Goal: Book appointment/travel/reservation

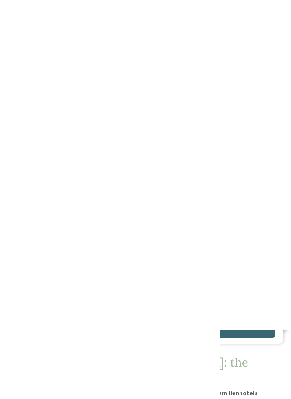
click at [266, 17] on icon at bounding box center [263, 18] width 7 height 6
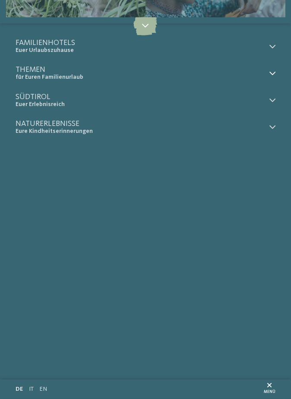
click at [270, 72] on icon at bounding box center [273, 73] width 6 height 6
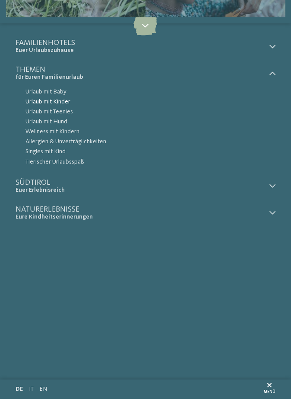
click at [68, 102] on span "Urlaub mit Kinder" at bounding box center [151, 102] width 250 height 10
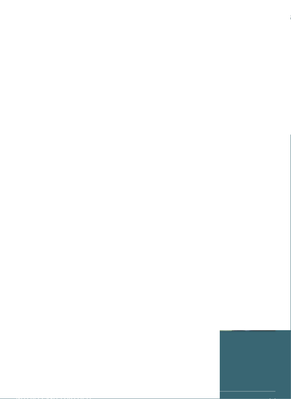
click at [55, 115] on img at bounding box center [80, 134] width 128 height 128
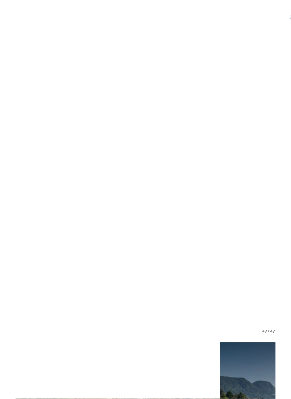
click at [262, 200] on div at bounding box center [260, 198] width 8 height 5
click at [149, 221] on span at bounding box center [149, 214] width 15 height 15
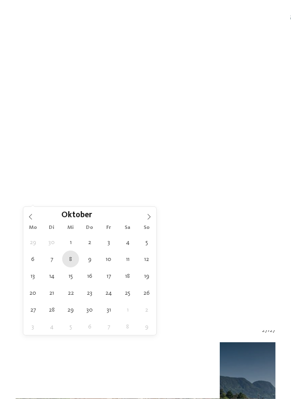
type div "08.10.2025"
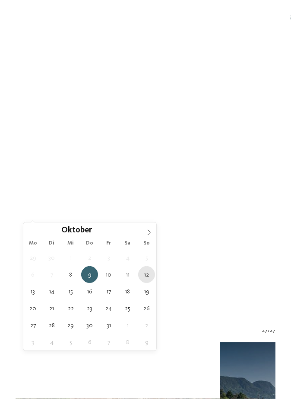
type div "12.10.2025"
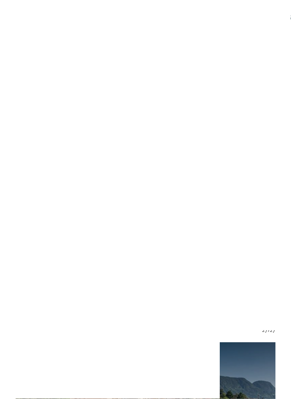
click at [262, 231] on icon at bounding box center [260, 229] width 5 height 5
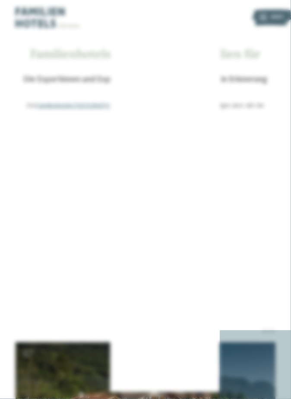
click at [189, 227] on div "Vinschgau" at bounding box center [145, 223] width 101 height 16
click at [193, 195] on div at bounding box center [192, 192] width 8 height 8
click at [180, 253] on div "übernehmen" at bounding box center [145, 251] width 101 height 16
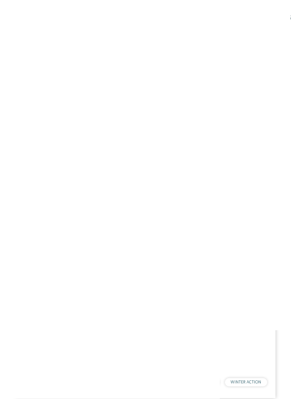
scroll to position [1775, 0]
click at [247, 279] on div "NEW MAY 2025" at bounding box center [146, 220] width 260 height 146
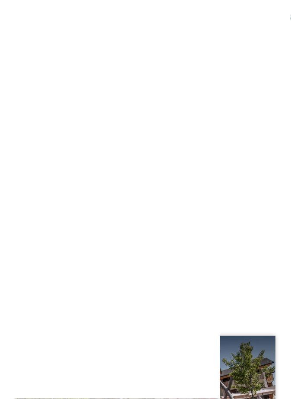
scroll to position [1336, 0]
click at [54, 118] on div at bounding box center [146, 152] width 260 height 146
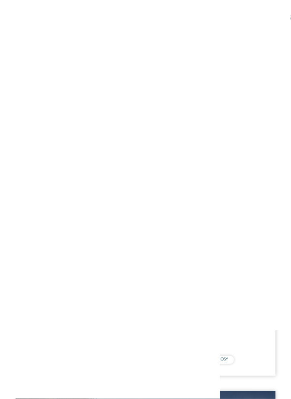
scroll to position [1024, 0]
click at [253, 276] on div at bounding box center [146, 207] width 260 height 146
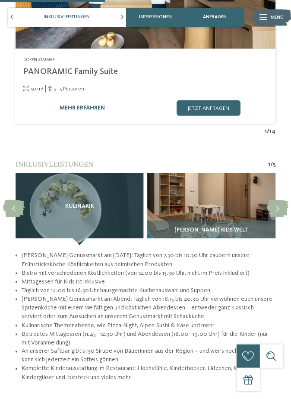
scroll to position [1038, 0]
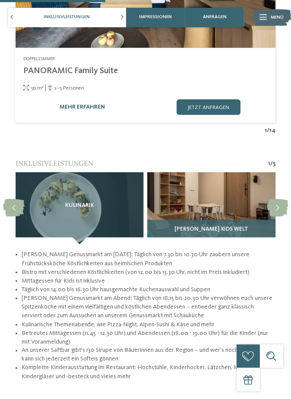
click at [231, 204] on img at bounding box center [211, 208] width 128 height 72
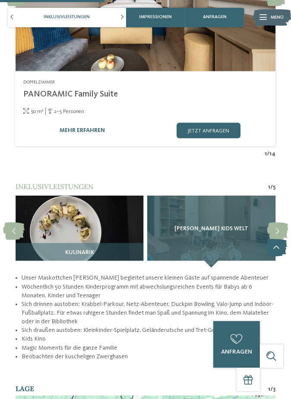
scroll to position [1018, 0]
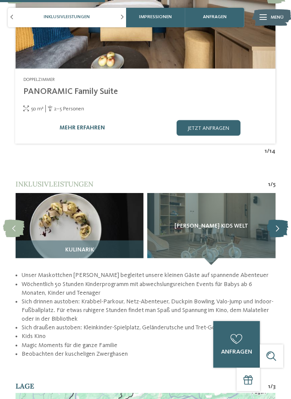
click at [282, 220] on icon at bounding box center [277, 229] width 21 height 18
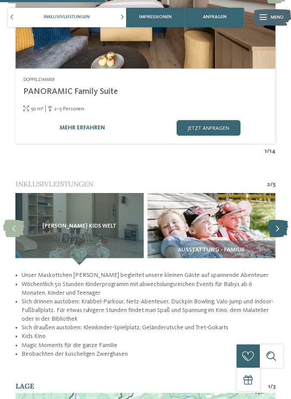
click at [279, 220] on icon at bounding box center [277, 229] width 21 height 18
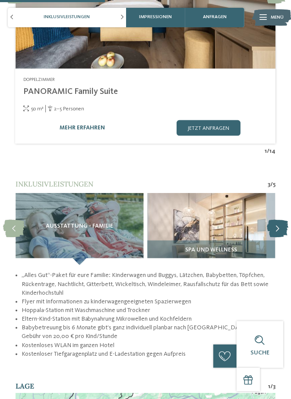
click at [280, 220] on icon at bounding box center [277, 229] width 21 height 18
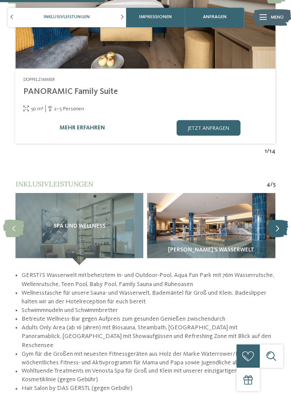
click at [281, 220] on icon at bounding box center [277, 229] width 21 height 18
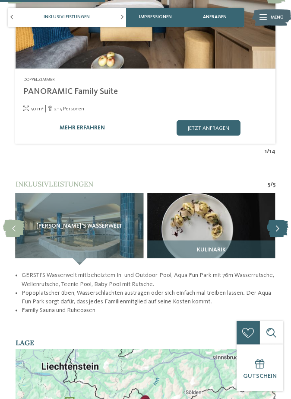
click at [284, 220] on icon at bounding box center [277, 229] width 21 height 18
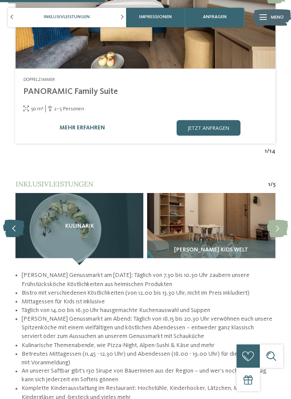
click at [16, 220] on icon at bounding box center [14, 229] width 22 height 18
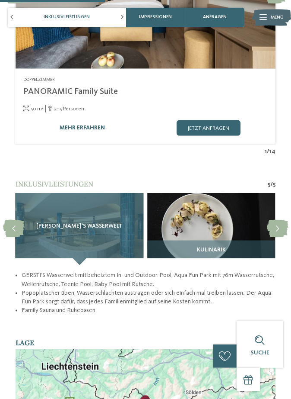
click at [52, 193] on div "GERSTI‘S Wasserwelt" at bounding box center [80, 229] width 128 height 72
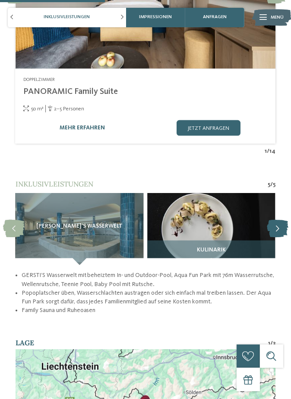
click at [281, 220] on icon at bounding box center [277, 229] width 21 height 18
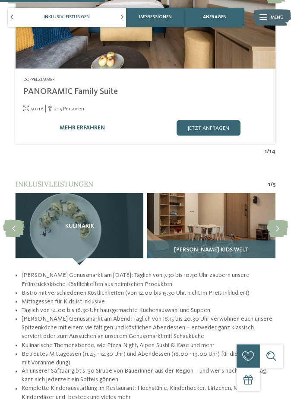
click at [242, 224] on img at bounding box center [211, 229] width 128 height 72
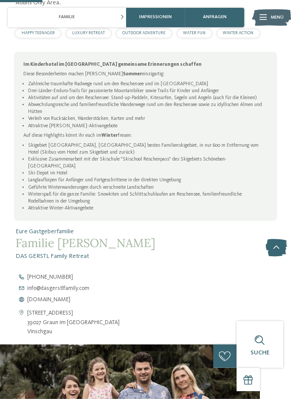
scroll to position [415, 0]
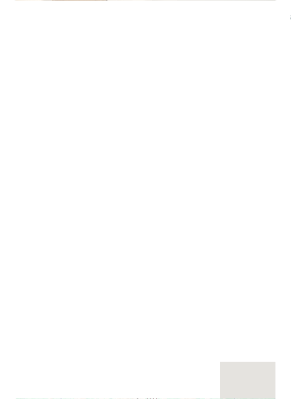
scroll to position [930, 0]
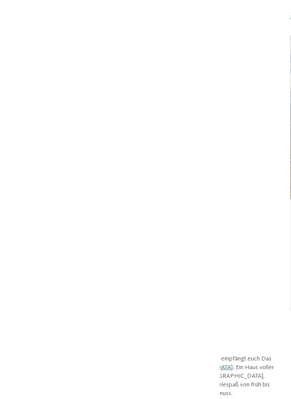
click at [16, 50] on icon at bounding box center [13, 47] width 19 height 16
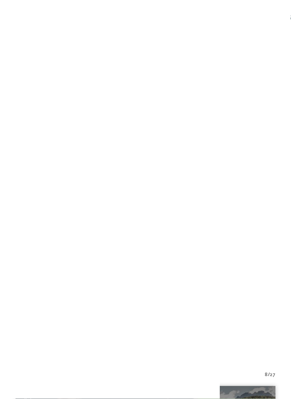
click at [248, 230] on span "Region" at bounding box center [145, 230] width 217 height 8
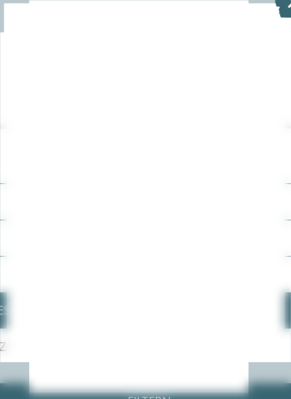
click at [192, 208] on div at bounding box center [192, 207] width 8 height 8
click at [190, 176] on div at bounding box center [192, 176] width 8 height 8
click at [184, 250] on div "übernehmen" at bounding box center [145, 251] width 101 height 16
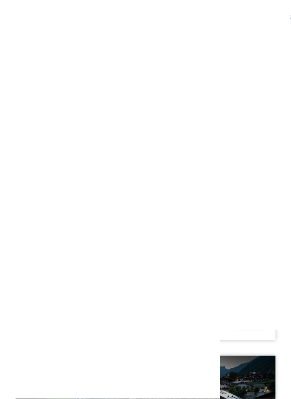
scroll to position [1062, 0]
click at [58, 129] on div at bounding box center [146, 169] width 260 height 146
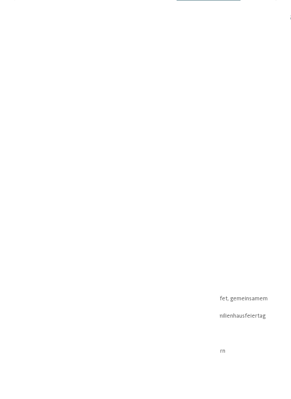
scroll to position [1202, 0]
click at [230, 252] on span "Wasserwelten" at bounding box center [211, 255] width 43 height 6
click at [57, 210] on img at bounding box center [80, 234] width 128 height 72
click at [241, 237] on img at bounding box center [211, 234] width 128 height 72
click at [255, 245] on div "Happy Kids" at bounding box center [211, 257] width 128 height 25
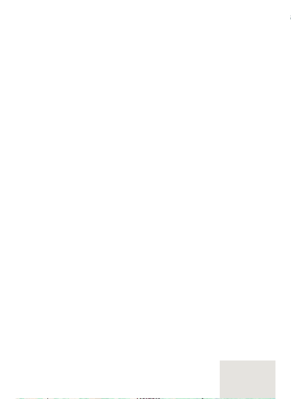
scroll to position [1246, 0]
click at [279, 185] on icon at bounding box center [277, 190] width 21 height 18
click at [280, 187] on icon at bounding box center [277, 190] width 21 height 18
click at [278, 185] on icon at bounding box center [277, 190] width 21 height 18
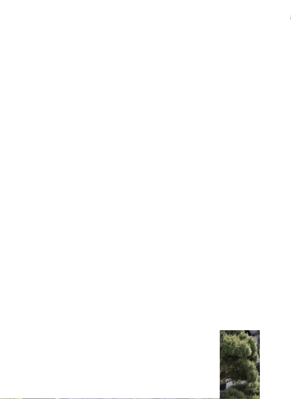
scroll to position [524, 0]
click at [46, 229] on span "info@ no-spam. familiamus. no-spam. com" at bounding box center [53, 232] width 52 height 6
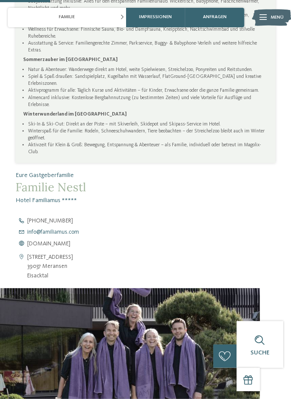
click at [40, 229] on span "info@ no-spam. familiamus. no-spam. com" at bounding box center [53, 232] width 52 height 6
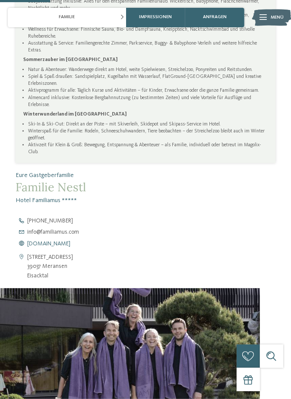
click at [49, 241] on span "www.familiamus.com" at bounding box center [48, 244] width 43 height 6
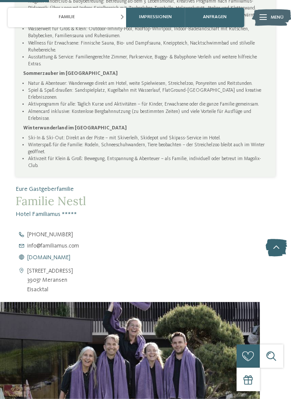
click at [65, 255] on span "www.familiamus.com" at bounding box center [48, 258] width 43 height 6
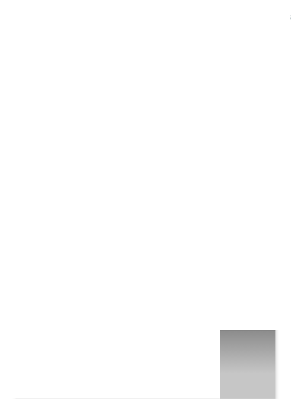
scroll to position [2168, 0]
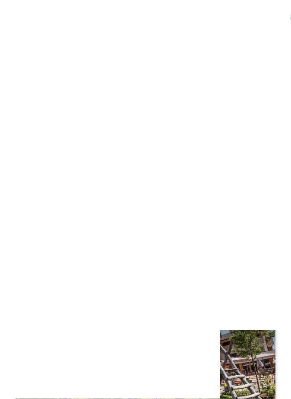
click at [46, 150] on div at bounding box center [146, 103] width 260 height 146
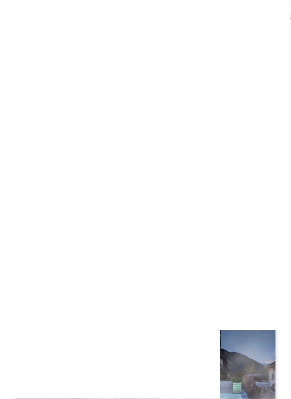
scroll to position [3197, 0]
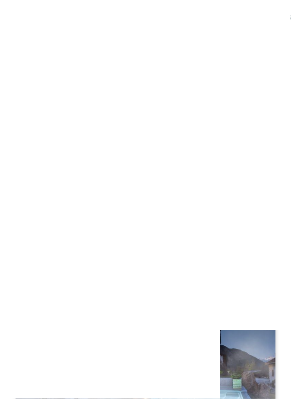
click at [53, 132] on div "NEU seit [DATE]" at bounding box center [146, 114] width 260 height 146
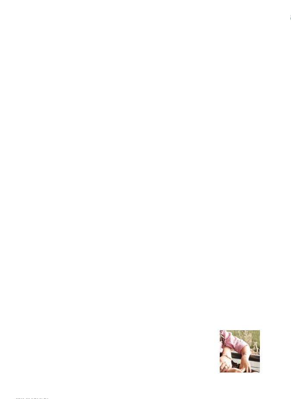
scroll to position [497, 0]
click at [19, 208] on icon at bounding box center [22, 203] width 12 height 28
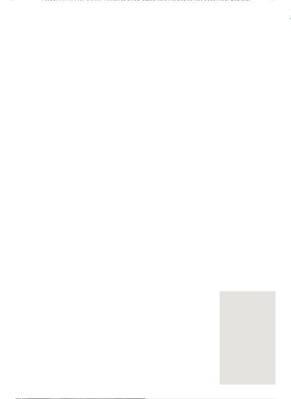
scroll to position [1199, 0]
click at [275, 133] on icon at bounding box center [277, 124] width 21 height 18
click at [273, 133] on icon at bounding box center [277, 124] width 21 height 18
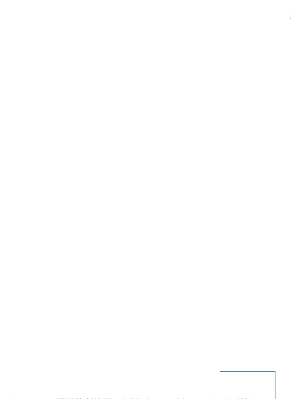
scroll to position [797, 0]
click at [280, 256] on icon at bounding box center [275, 263] width 21 height 18
click at [278, 254] on icon at bounding box center [275, 263] width 21 height 18
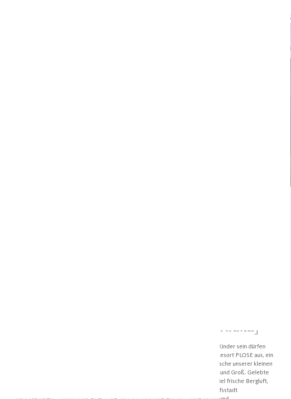
scroll to position [0, 0]
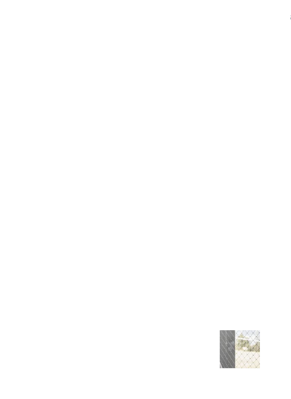
scroll to position [631, 0]
click at [64, 174] on span "[DOMAIN_NAME]" at bounding box center [48, 177] width 43 height 6
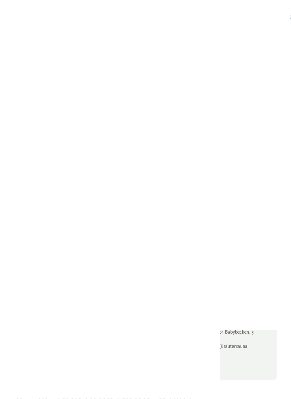
scroll to position [355, 0]
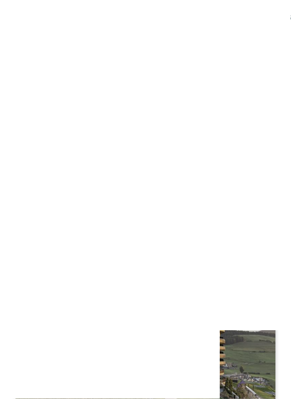
scroll to position [364, 0]
click at [246, 217] on div "€ € € €" at bounding box center [145, 219] width 245 height 12
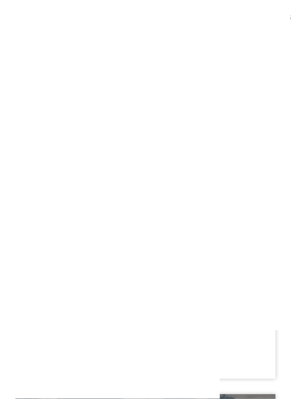
scroll to position [1536, 0]
click at [247, 330] on div "€ € € €" at bounding box center [145, 333] width 245 height 12
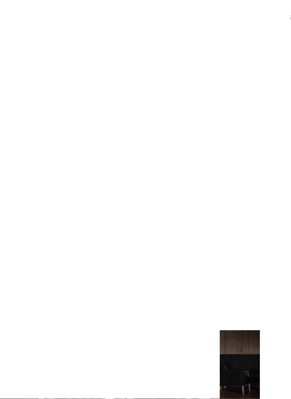
scroll to position [425, 0]
click at [42, 243] on span "[DOMAIN_NAME]" at bounding box center [48, 246] width 43 height 6
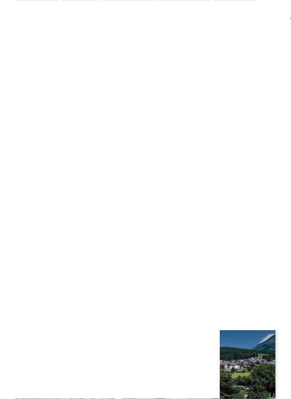
scroll to position [341, 0]
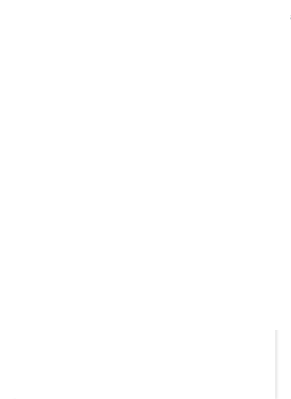
click at [258, 309] on div "Vinschgau – Stilfs Familienhotel Bella Vista **** Familie [PERSON_NAME] € € € €…" at bounding box center [146, 353] width 260 height 96
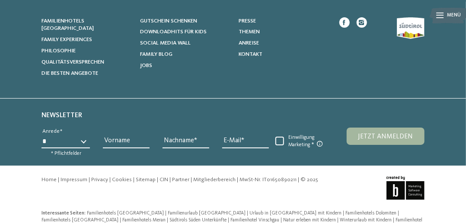
scroll to position [1486, 0]
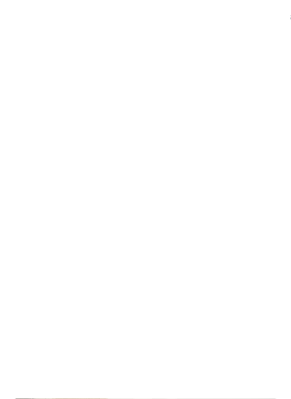
scroll to position [559, 0]
